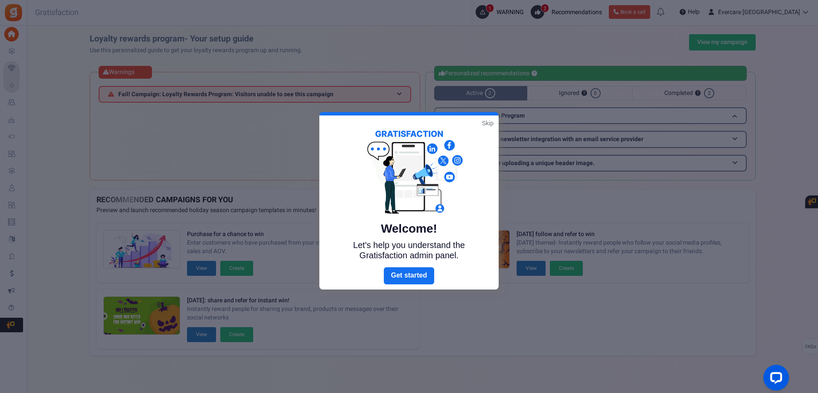
click at [489, 125] on link "Skip" at bounding box center [488, 123] width 12 height 9
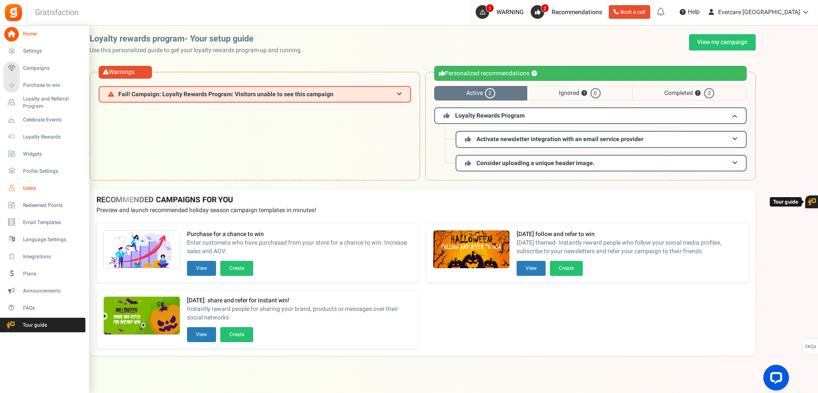
click at [29, 185] on span "Users" at bounding box center [53, 188] width 60 height 7
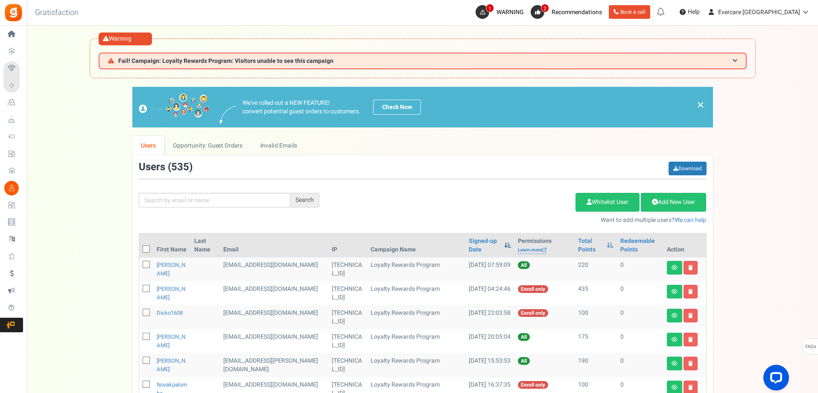
click at [504, 246] on span at bounding box center [507, 245] width 7 height 6
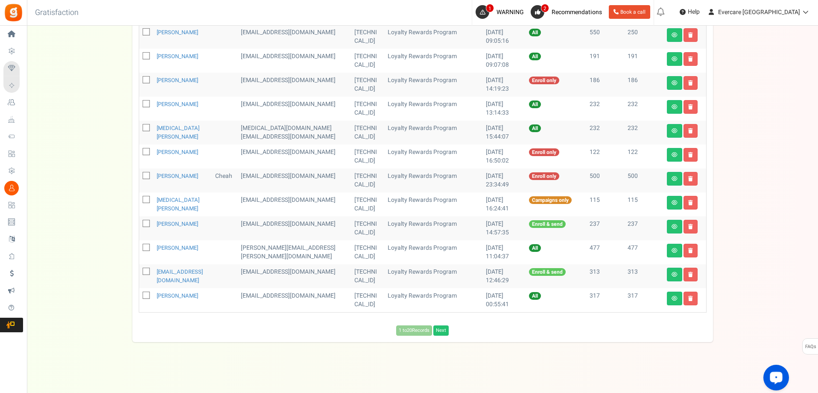
scroll to position [424, 0]
click at [443, 332] on link "Next" at bounding box center [441, 330] width 15 height 10
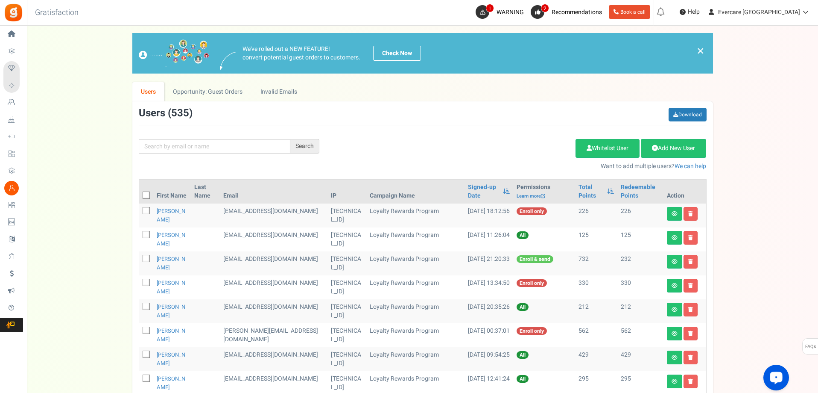
scroll to position [239, 0]
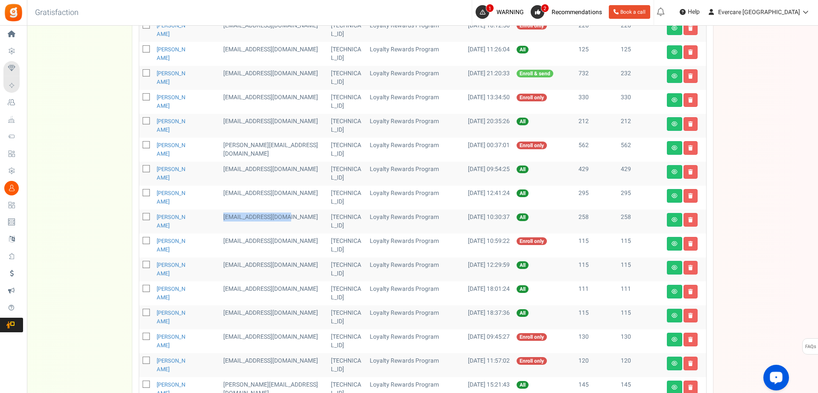
drag, startPoint x: 244, startPoint y: 218, endPoint x: 308, endPoint y: 219, distance: 63.6
click at [308, 219] on td "[EMAIL_ADDRESS][DOMAIN_NAME]" at bounding box center [274, 221] width 108 height 24
copy td "[EMAIL_ADDRESS][DOMAIN_NAME]"
drag, startPoint x: 245, startPoint y: 241, endPoint x: 302, endPoint y: 237, distance: 57.8
click at [302, 237] on td "[EMAIL_ADDRESS][DOMAIN_NAME]" at bounding box center [274, 245] width 108 height 24
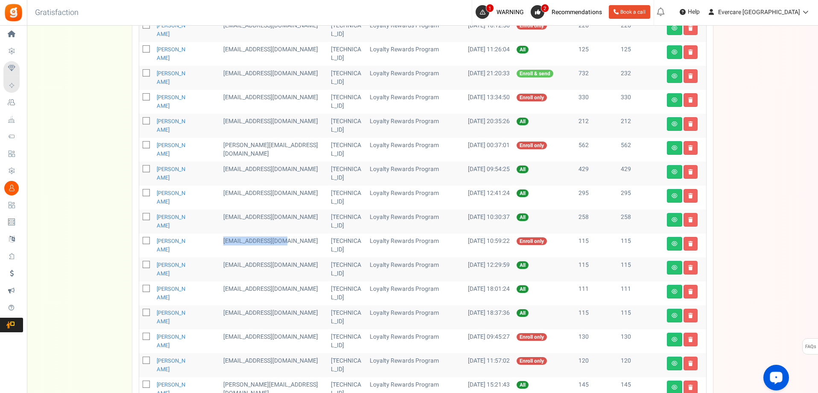
copy td "[EMAIL_ADDRESS][DOMAIN_NAME]"
click at [147, 240] on icon at bounding box center [147, 241] width 6 height 6
click at [140, 240] on input "checkbox" at bounding box center [137, 241] width 6 height 6
checkbox input "true"
drag, startPoint x: 246, startPoint y: 264, endPoint x: 259, endPoint y: 272, distance: 15.7
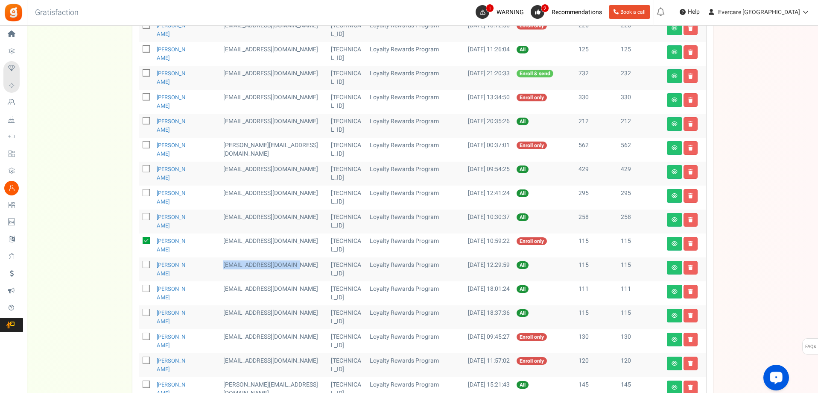
click at [259, 272] on td "[EMAIL_ADDRESS][DOMAIN_NAME]" at bounding box center [274, 269] width 108 height 24
copy td "[EMAIL_ADDRESS][DOMAIN_NAME]"
drag, startPoint x: 246, startPoint y: 290, endPoint x: 259, endPoint y: 296, distance: 14.7
click at [259, 296] on td "[EMAIL_ADDRESS][DOMAIN_NAME]" at bounding box center [274, 293] width 108 height 24
click at [260, 298] on td "[EMAIL_ADDRESS][DOMAIN_NAME]" at bounding box center [274, 293] width 108 height 24
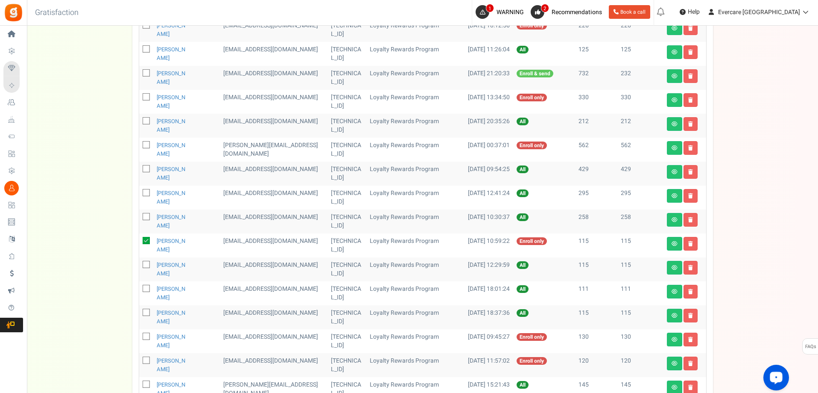
click at [243, 288] on td "[EMAIL_ADDRESS][DOMAIN_NAME]" at bounding box center [274, 293] width 108 height 24
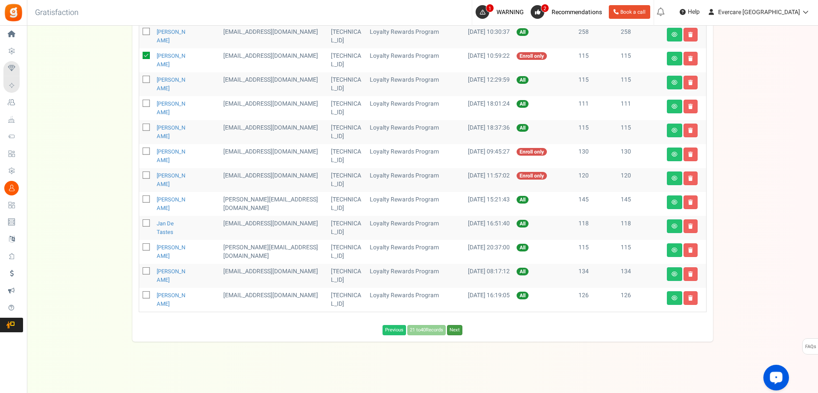
click at [459, 331] on link "Next" at bounding box center [454, 330] width 15 height 10
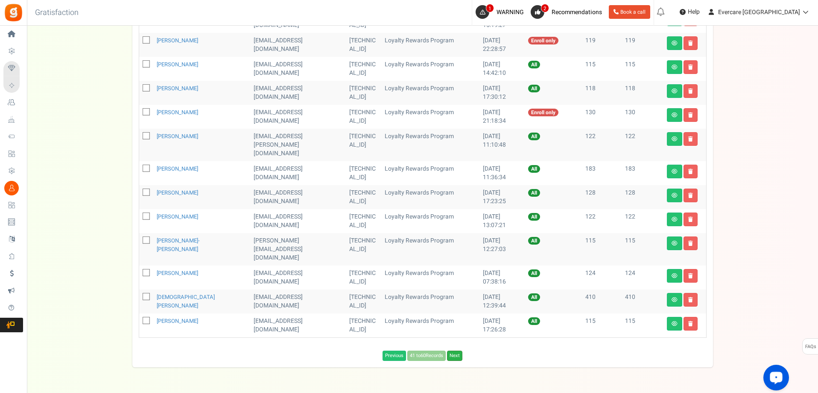
click at [458, 350] on link "Next" at bounding box center [454, 355] width 15 height 10
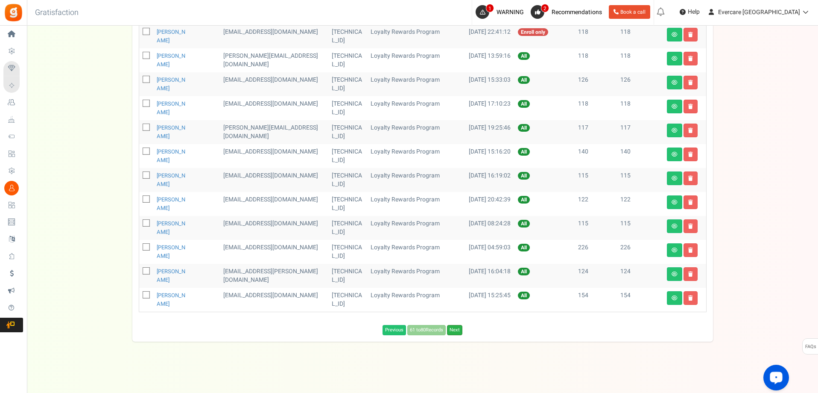
click at [460, 329] on link "Next" at bounding box center [454, 330] width 15 height 10
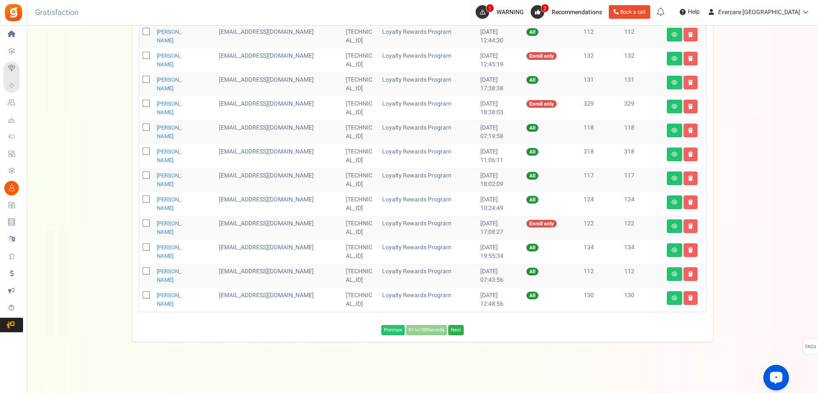
click at [460, 328] on link "Next" at bounding box center [455, 330] width 15 height 10
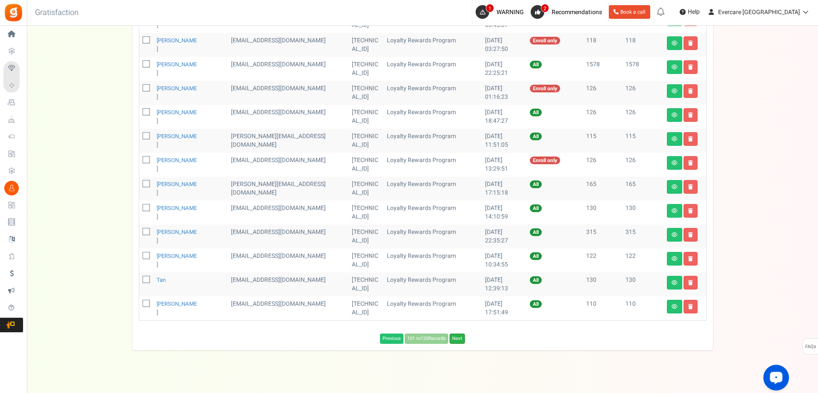
click at [460, 333] on link "Next" at bounding box center [457, 338] width 15 height 10
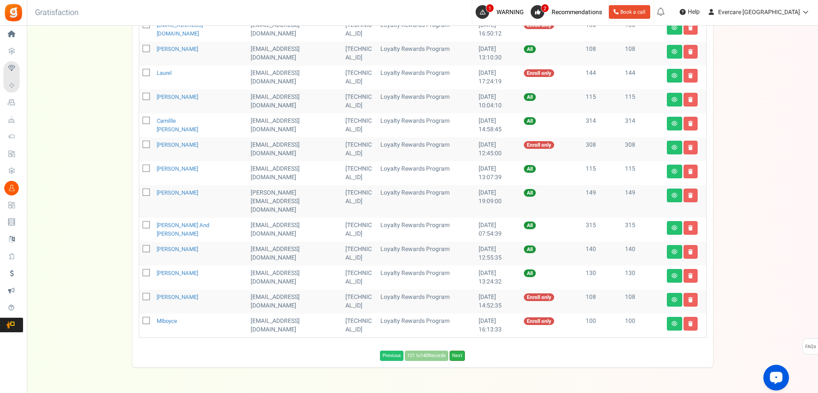
click at [459, 350] on link "Next" at bounding box center [457, 355] width 15 height 10
